Goal: Navigation & Orientation: Find specific page/section

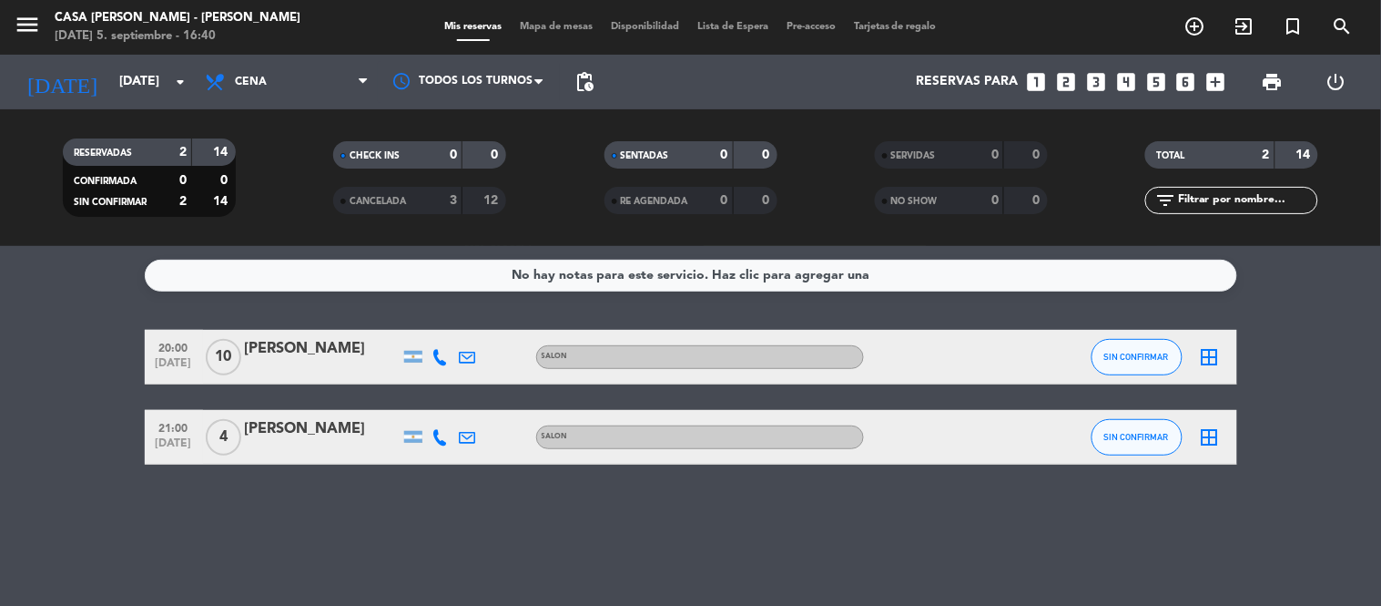
click at [544, 25] on span "Mapa de mesas" at bounding box center [556, 27] width 91 height 10
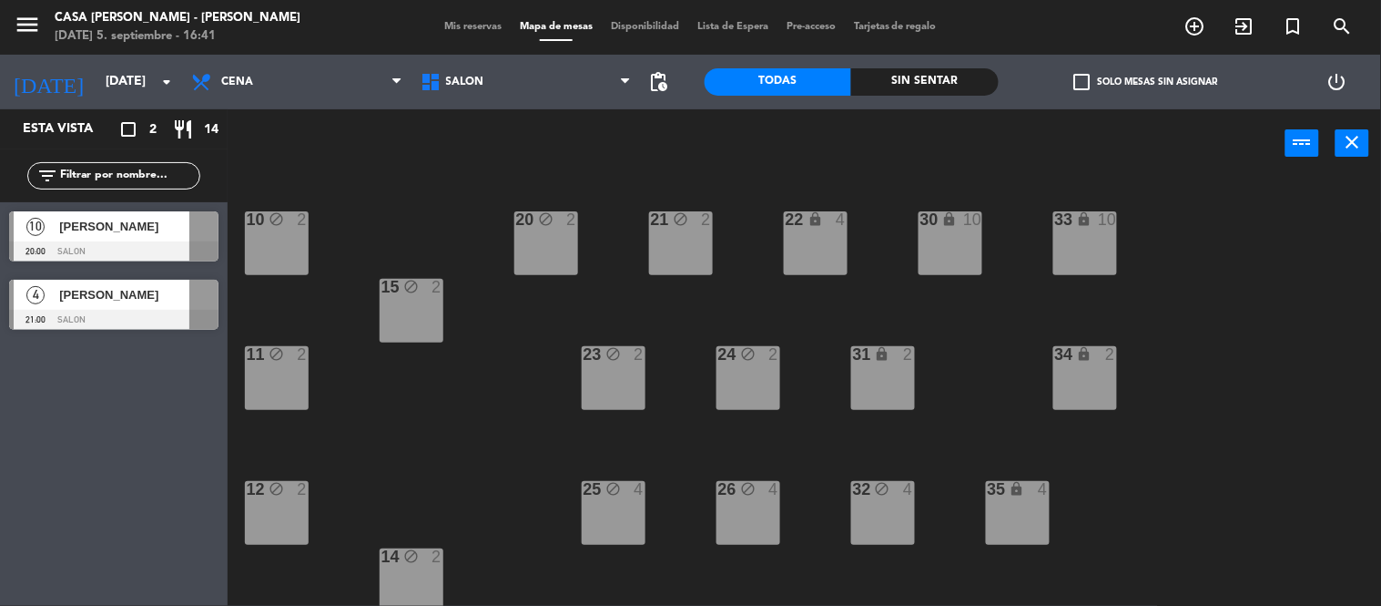
click at [454, 32] on div "Mis reservas Mapa de mesas Disponibilidad Lista de Espera Pre-acceso Tarjetas d…" at bounding box center [690, 27] width 511 height 16
click at [465, 13] on div "menu Casa [PERSON_NAME] - [PERSON_NAME] [DATE] 5. septiembre - 16:41 Mis reserv…" at bounding box center [690, 27] width 1381 height 55
click at [468, 22] on span "Mis reservas" at bounding box center [473, 27] width 76 height 10
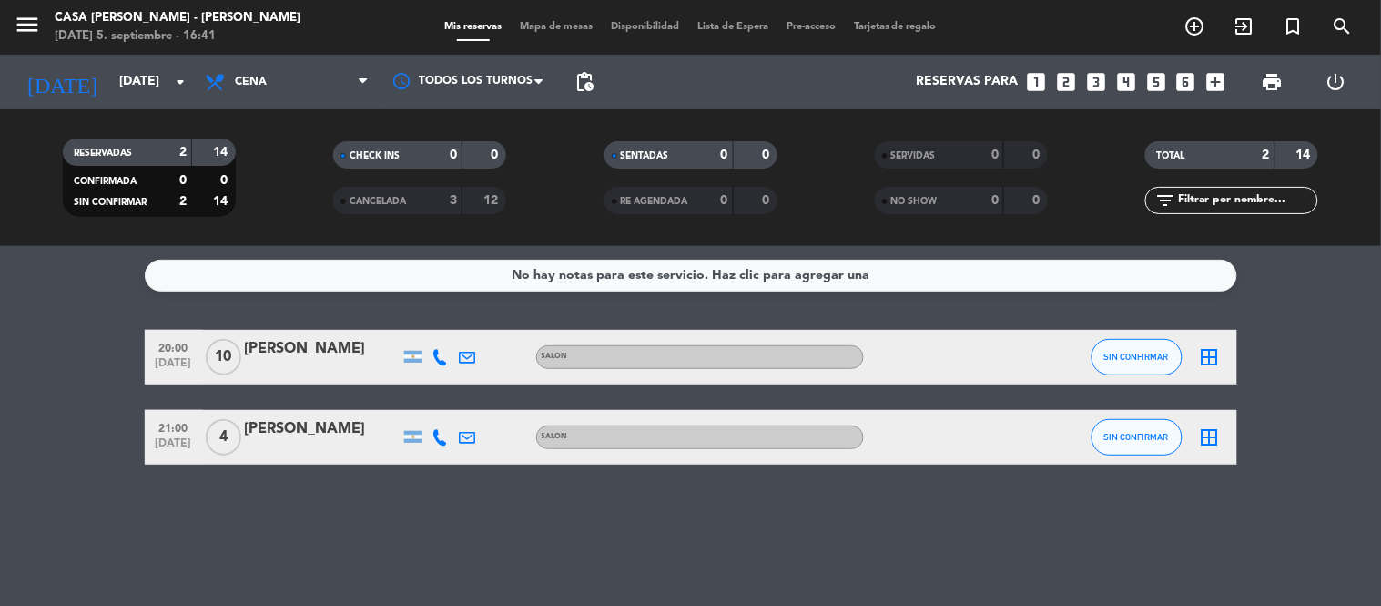
click at [368, 215] on div "CHECK INS 0 0 CANCELADA 3 12" at bounding box center [419, 177] width 270 height 100
click at [382, 191] on div "CANCELADA" at bounding box center [380, 200] width 84 height 21
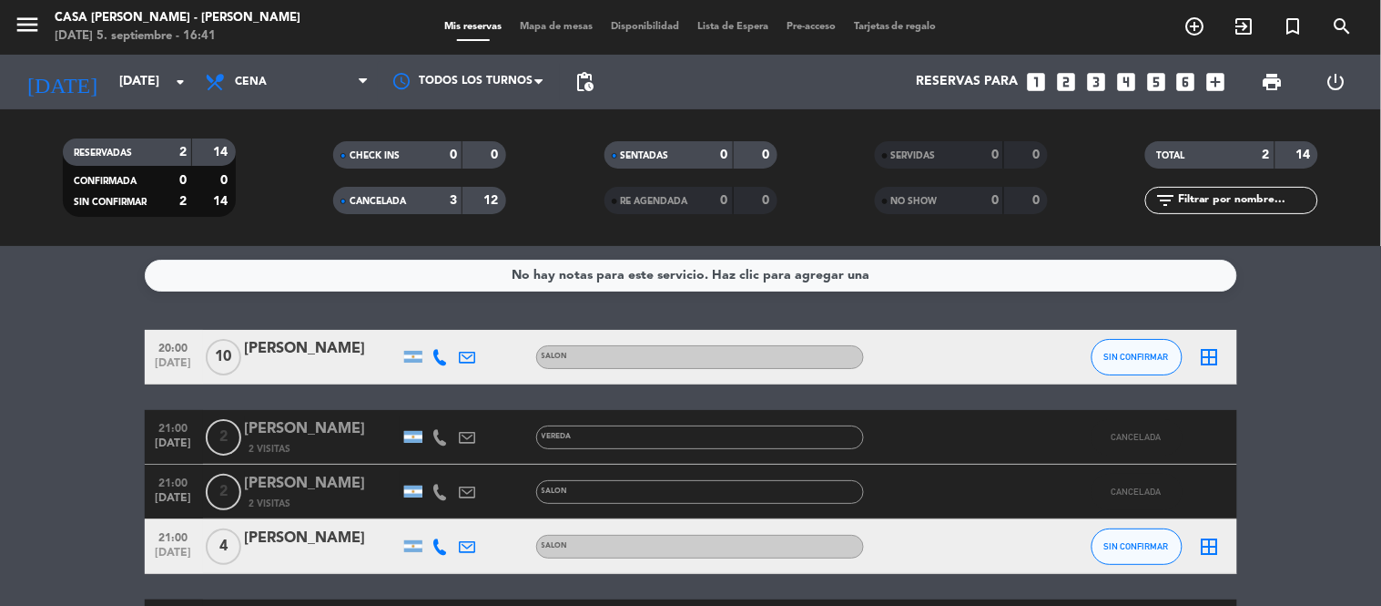
click at [569, 33] on div "Mis reservas Mapa de mesas Disponibilidad Lista de Espera Pre-acceso Tarjetas d…" at bounding box center [690, 27] width 511 height 16
click at [556, 15] on div "menu Casa [PERSON_NAME] - [PERSON_NAME] [DATE] 5. septiembre - 16:41 Mis reserv…" at bounding box center [690, 27] width 1381 height 55
click at [552, 24] on span "Mapa de mesas" at bounding box center [556, 27] width 91 height 10
